Goal: Transaction & Acquisition: Book appointment/travel/reservation

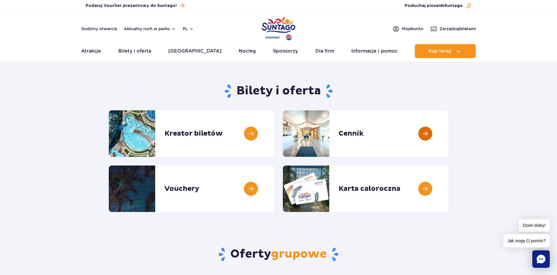
click at [449, 135] on link at bounding box center [449, 133] width 0 height 46
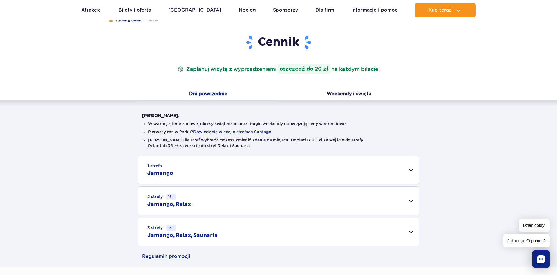
scroll to position [89, 0]
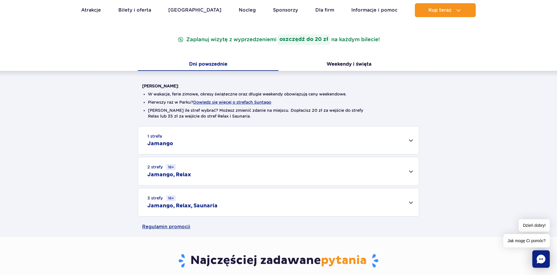
click at [395, 172] on div "2 strefy 16+ Jamango, Relax" at bounding box center [278, 171] width 281 height 28
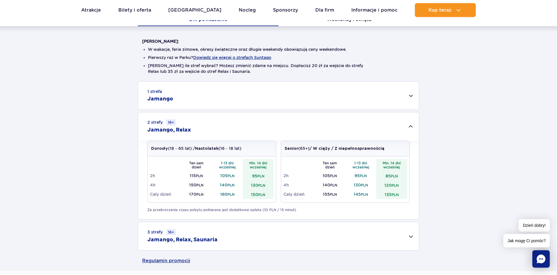
scroll to position [148, 0]
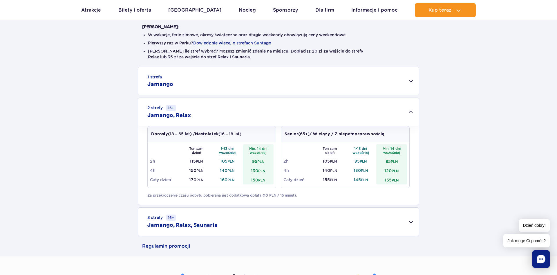
click at [454, 229] on div "1 strefa Jamango Dorosły (18 – 65 lat) / Nastolatek (16 – 18 lat) Ten sam dzień…" at bounding box center [278, 151] width 557 height 169
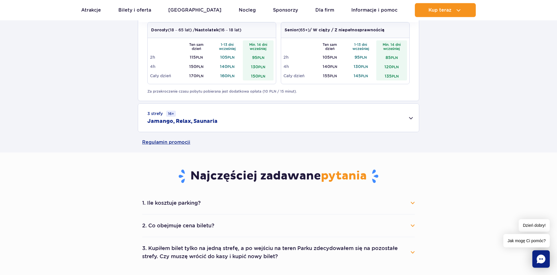
scroll to position [267, 0]
